Goal: Task Accomplishment & Management: Manage account settings

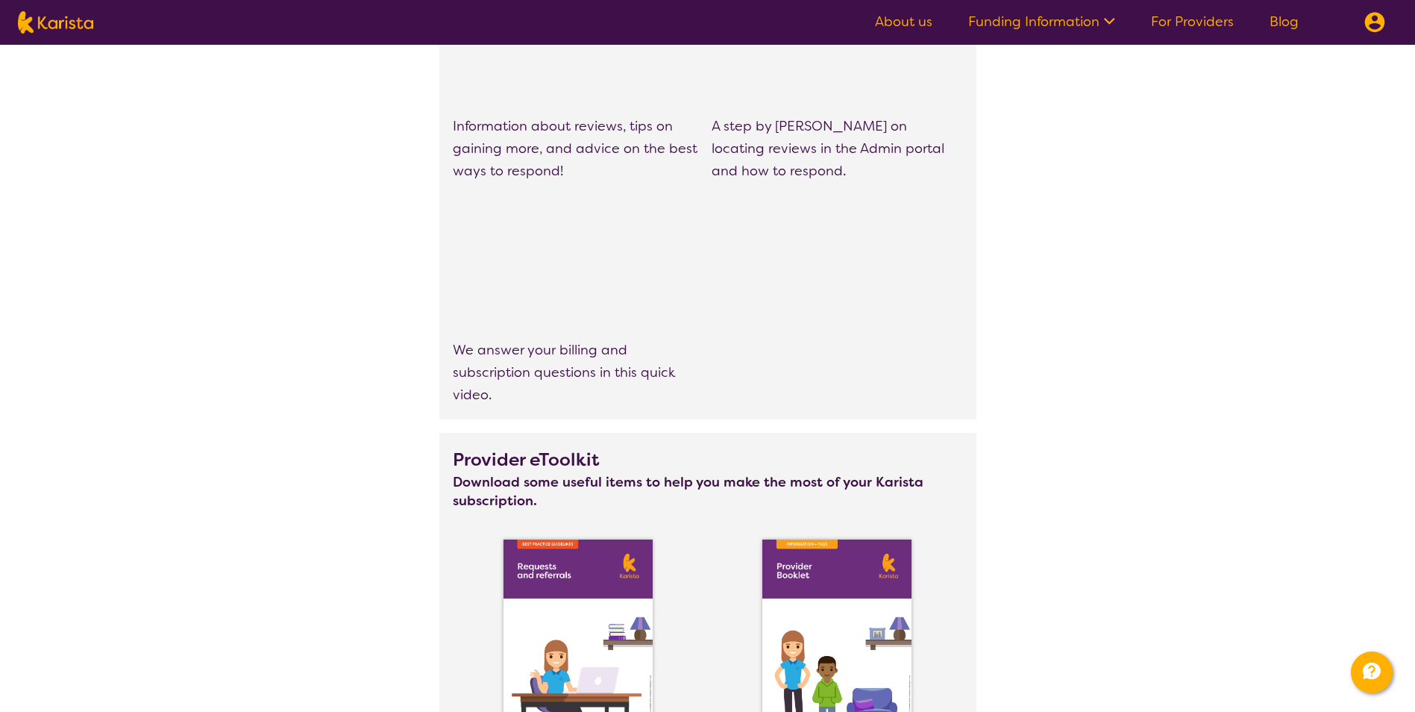
scroll to position [1076, 0]
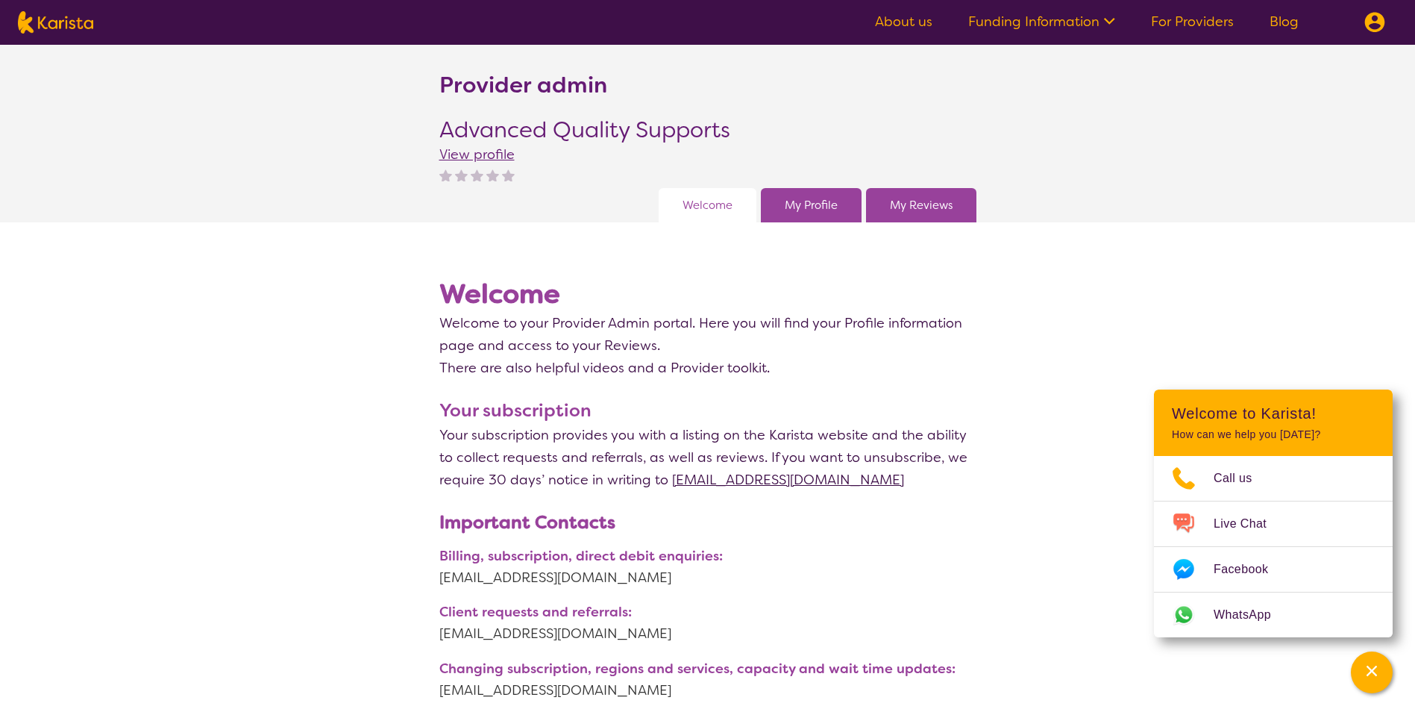
click at [1382, 23] on img at bounding box center [1374, 22] width 21 height 21
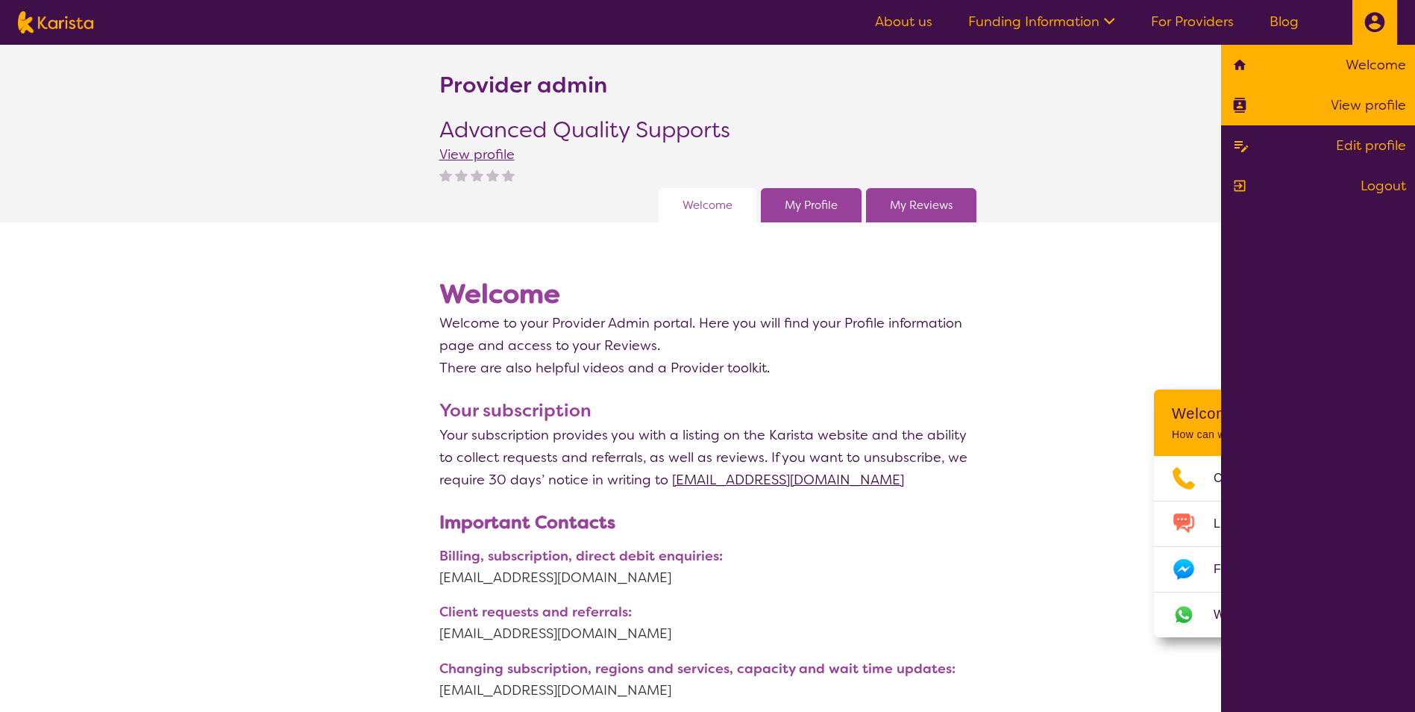
click at [1382, 101] on link "View profile" at bounding box center [1318, 105] width 176 height 22
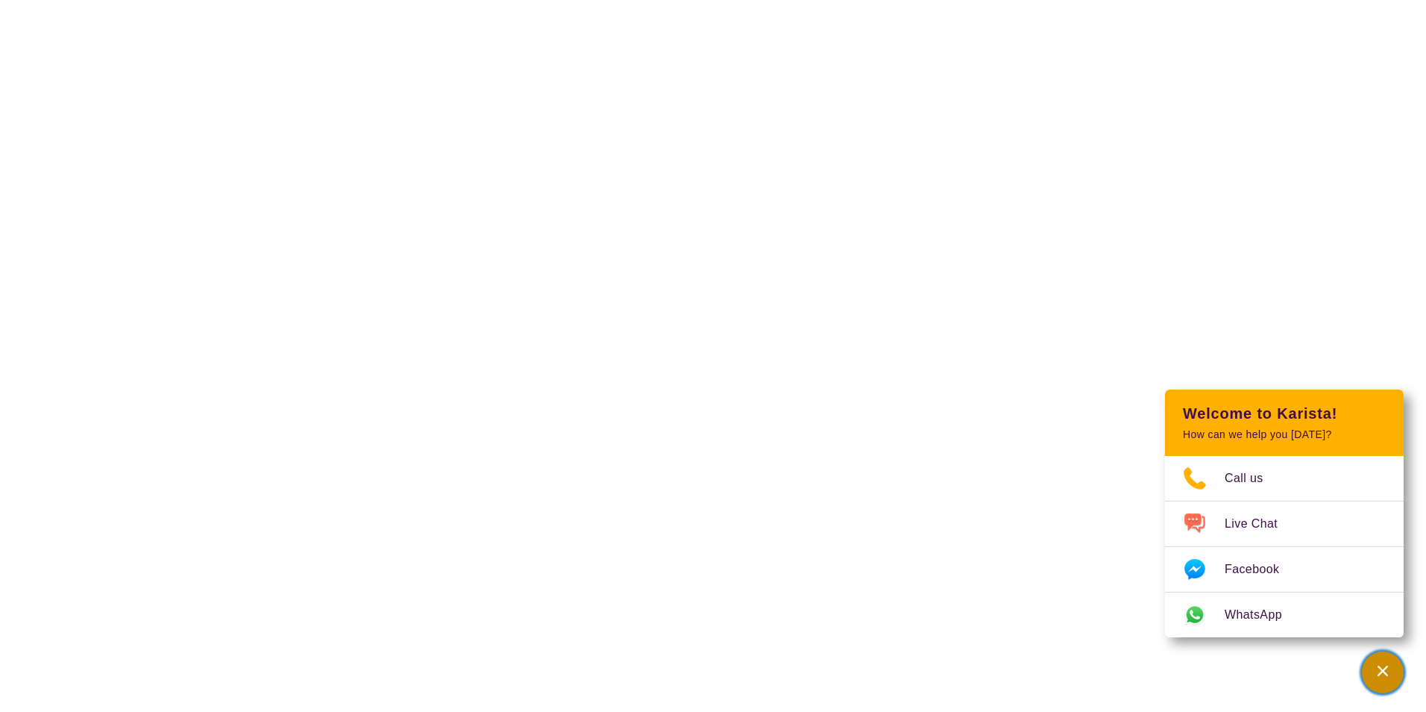
click at [1382, 674] on icon "Channel Menu" at bounding box center [1383, 670] width 15 height 15
